Goal: Information Seeking & Learning: Understand process/instructions

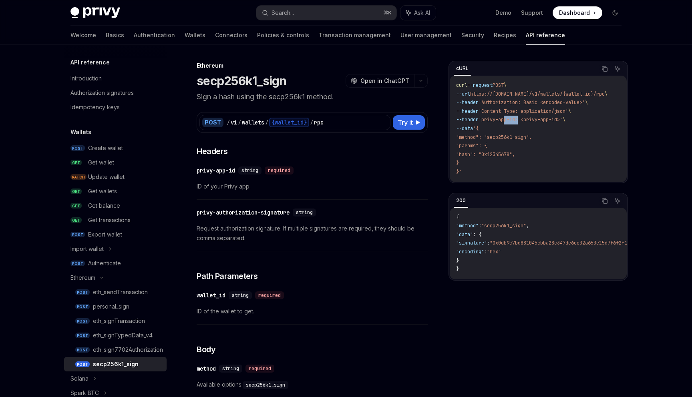
drag, startPoint x: 525, startPoint y: 121, endPoint x: 512, endPoint y: 120, distance: 12.9
click at [512, 120] on span "'privy-app-id: <privy-app-id>'" at bounding box center [521, 120] width 84 height 6
click at [508, 174] on div "curl --request POST \ --url https://[DOMAIN_NAME]/v1/wallets/{wallet_id}/rpc \ …" at bounding box center [538, 129] width 177 height 107
click at [508, 174] on code "curl --request POST \ --url https://[DOMAIN_NAME]/v1/wallets/{wallet_id}/rpc \ …" at bounding box center [541, 128] width 171 height 95
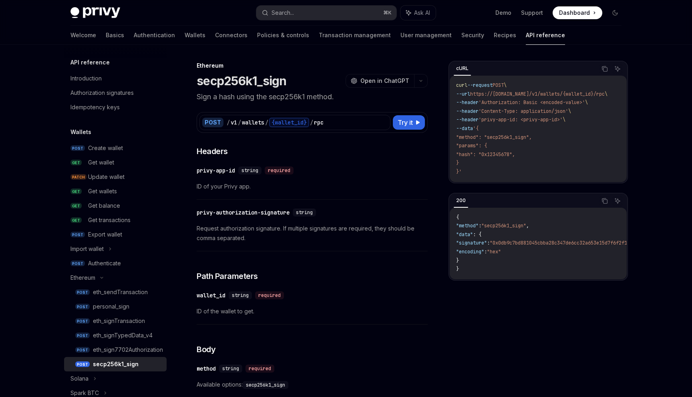
drag, startPoint x: 507, startPoint y: 175, endPoint x: 489, endPoint y: 178, distance: 17.8
click at [489, 178] on div "curl --request POST \ --url https://[DOMAIN_NAME]/v1/wallets/{wallet_id}/rpc \ …" at bounding box center [538, 129] width 177 height 107
drag, startPoint x: 489, startPoint y: 178, endPoint x: 488, endPoint y: 170, distance: 7.7
click at [488, 170] on div "curl --request POST \ --url https://[DOMAIN_NAME]/v1/wallets/{wallet_id}/rpc \ …" at bounding box center [538, 129] width 177 height 107
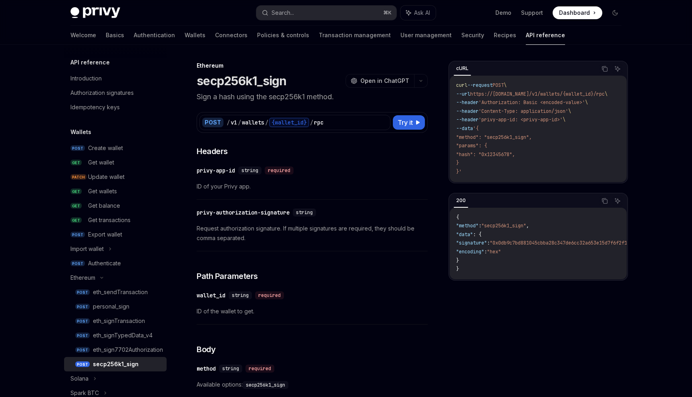
click at [488, 170] on code "curl --request POST \ --url https://[DOMAIN_NAME]/v1/wallets/{wallet_id}/rpc \ …" at bounding box center [541, 128] width 171 height 95
click at [469, 170] on code "curl --request POST \ --url https://[DOMAIN_NAME]/v1/wallets/{wallet_id}/rpc \ …" at bounding box center [541, 128] width 171 height 95
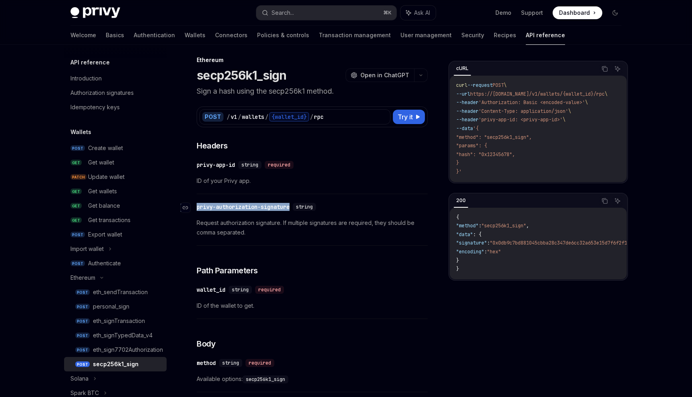
drag, startPoint x: 297, startPoint y: 208, endPoint x: 192, endPoint y: 200, distance: 105.7
click at [197, 203] on div "​ privy-authorization-signature string" at bounding box center [258, 207] width 123 height 8
copy div "​ privy-authorization-signature"
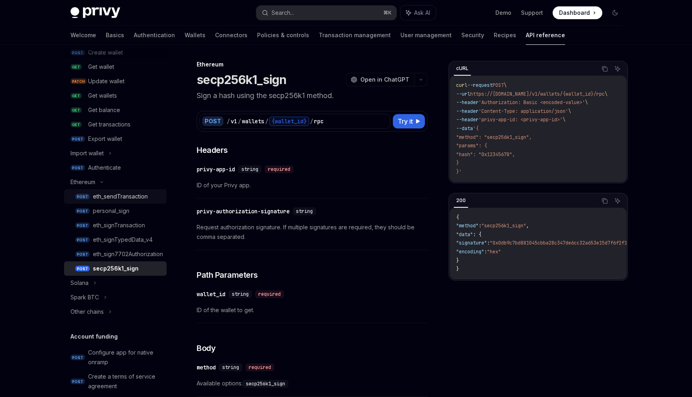
scroll to position [93, 0]
click at [214, 296] on div "wallet_id" at bounding box center [211, 294] width 29 height 8
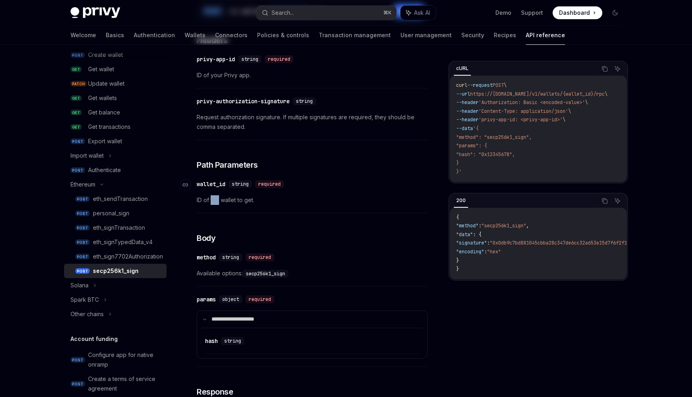
click at [214, 296] on div "**********" at bounding box center [312, 298] width 231 height 528
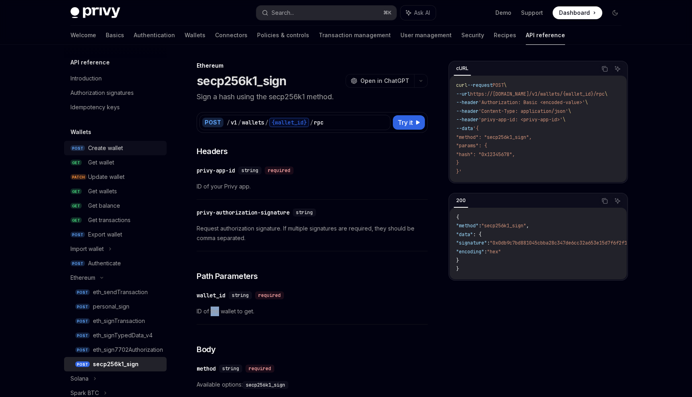
click at [112, 146] on div "Create wallet" at bounding box center [105, 148] width 35 height 10
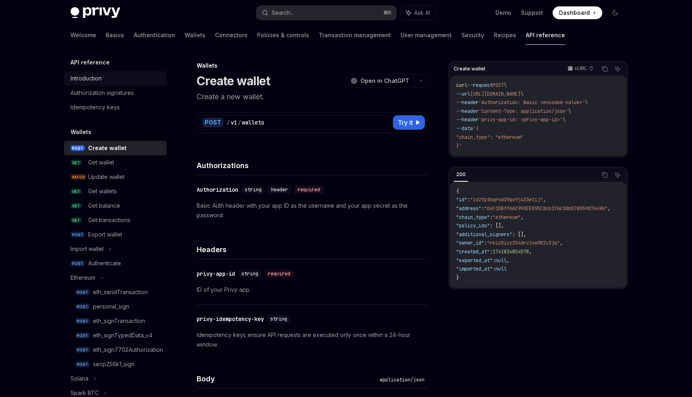
click at [89, 79] on div "Introduction" at bounding box center [86, 79] width 31 height 10
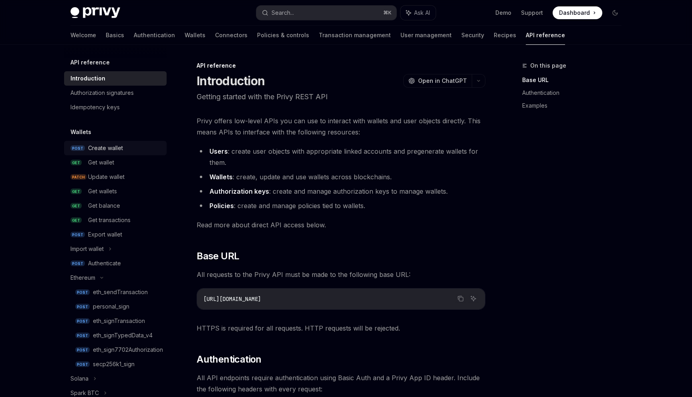
click at [105, 144] on div "Create wallet" at bounding box center [105, 148] width 35 height 10
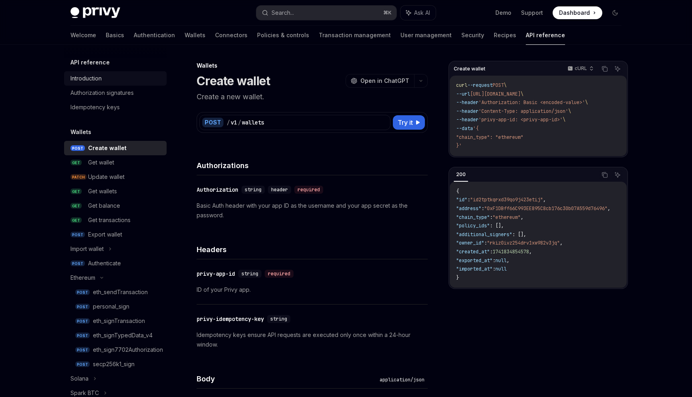
click at [99, 73] on link "Introduction" at bounding box center [115, 78] width 103 height 14
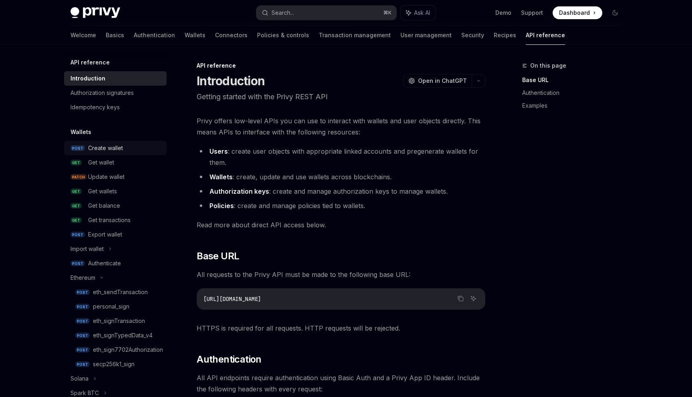
click at [153, 148] on div "Create wallet" at bounding box center [125, 148] width 74 height 10
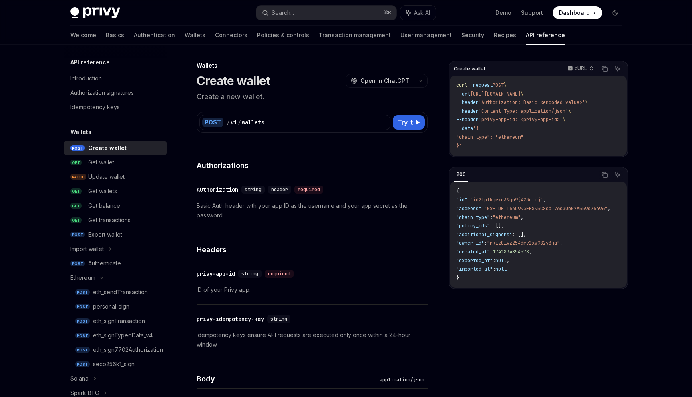
type textarea "*"
